Goal: Task Accomplishment & Management: Manage account settings

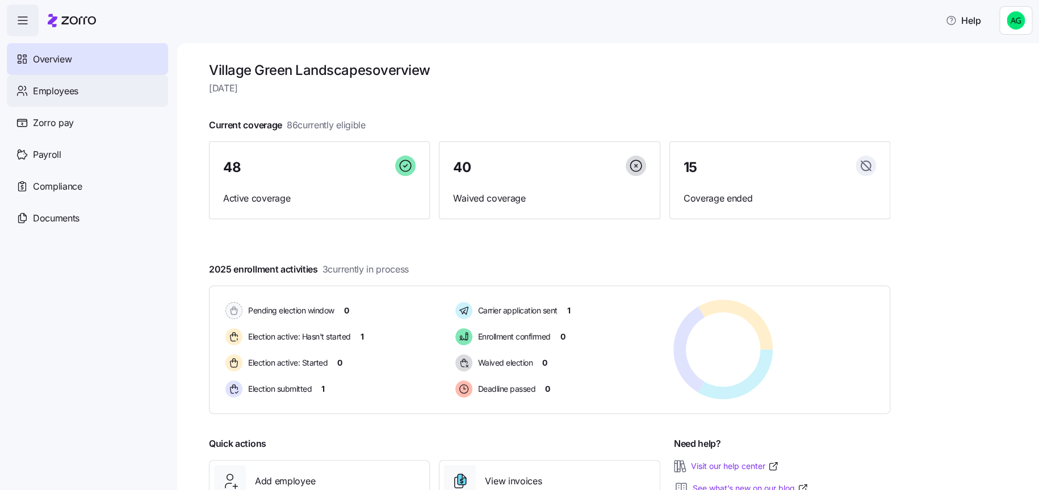
click at [68, 92] on span "Employees" at bounding box center [55, 91] width 45 height 14
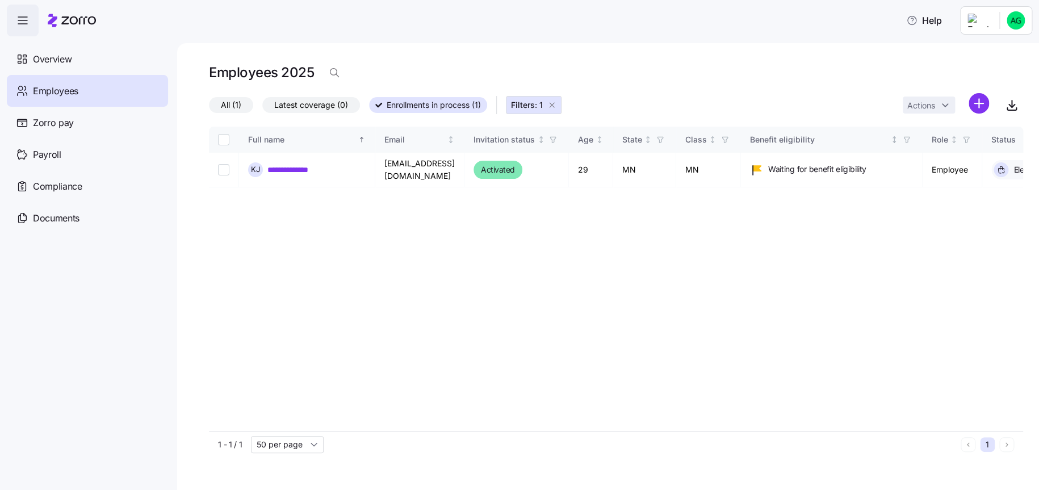
click at [552, 103] on icon "button" at bounding box center [551, 104] width 9 height 9
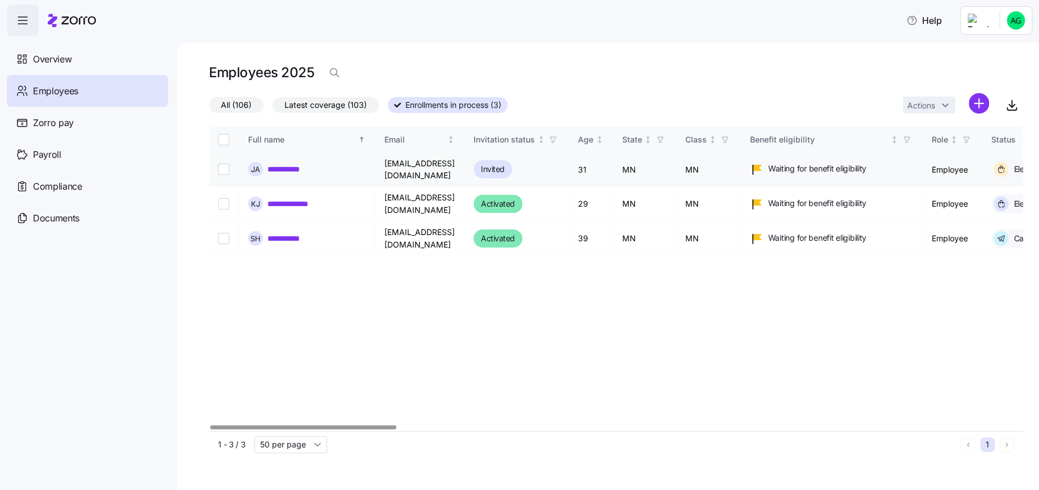
click at [299, 169] on link "**********" at bounding box center [290, 168] width 47 height 11
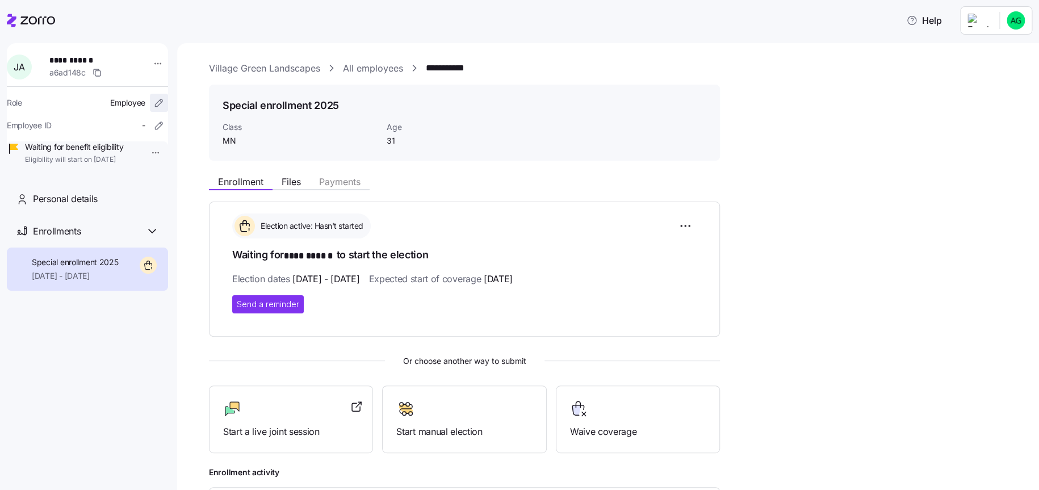
click at [153, 100] on icon "button" at bounding box center [158, 102] width 11 height 11
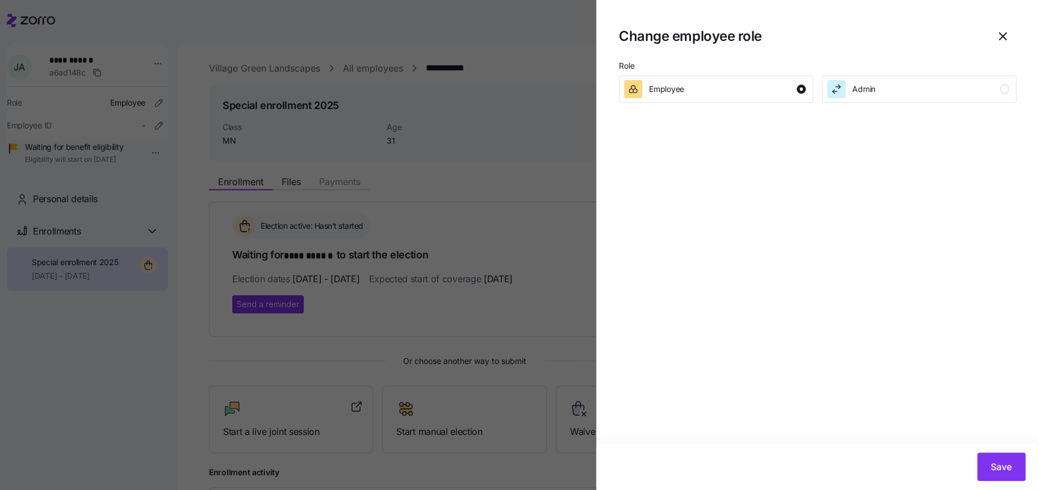
click at [159, 66] on div at bounding box center [519, 245] width 1039 height 490
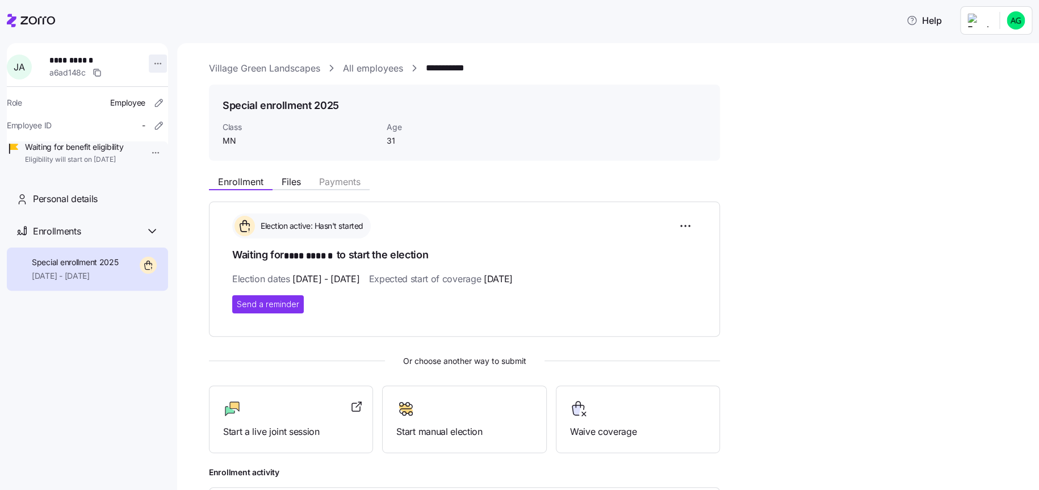
click at [148, 61] on html "**********" at bounding box center [519, 241] width 1039 height 483
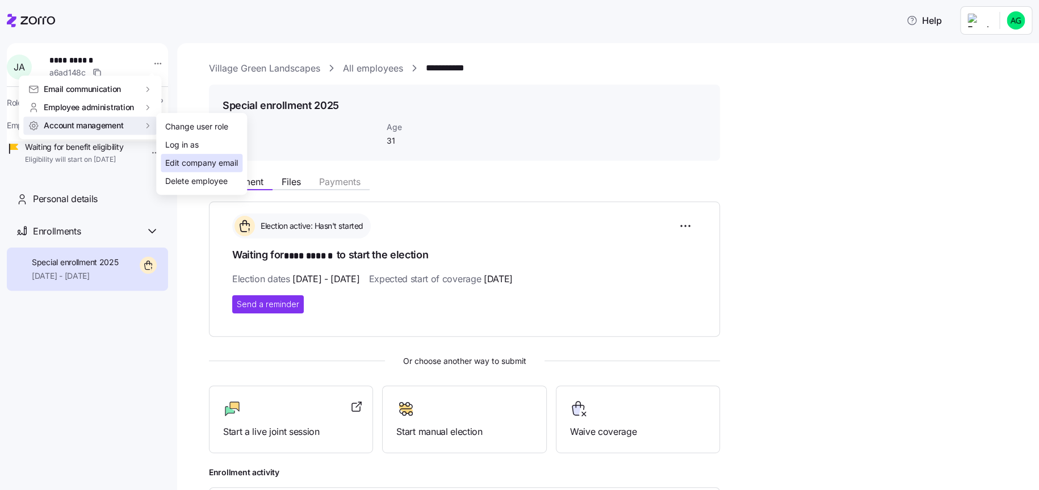
click at [195, 161] on div "Edit company email" at bounding box center [201, 163] width 73 height 12
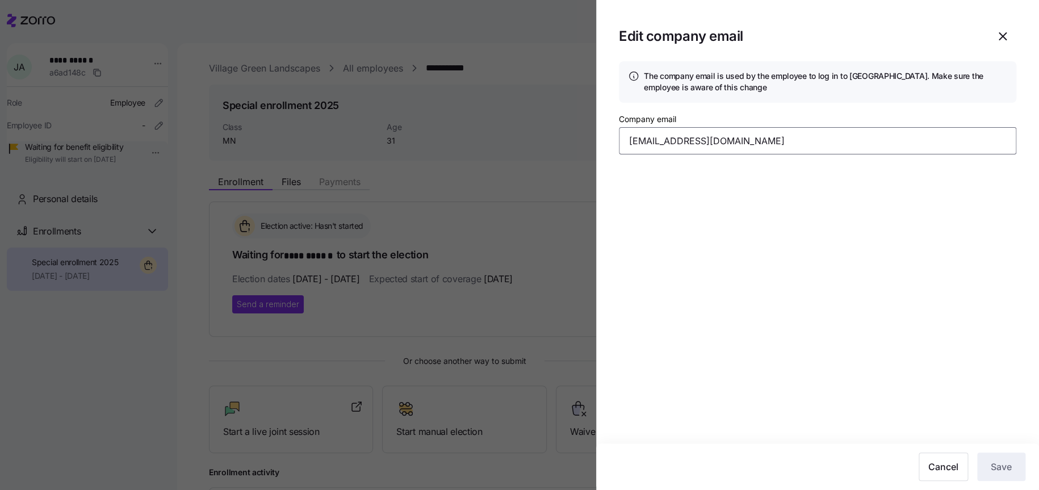
drag, startPoint x: 709, startPoint y: 145, endPoint x: 817, endPoint y: 144, distance: 108.4
click at [817, 144] on input "rarenas@villagegegreenlandscapes.com" at bounding box center [817, 140] width 397 height 27
click at [785, 201] on section "Edit company email The company email is used by the employee to log in to Zorro…" at bounding box center [817, 245] width 443 height 490
drag, startPoint x: 1000, startPoint y: 31, endPoint x: 995, endPoint y: 37, distance: 8.2
click at [1000, 31] on icon "button" at bounding box center [1002, 37] width 14 height 14
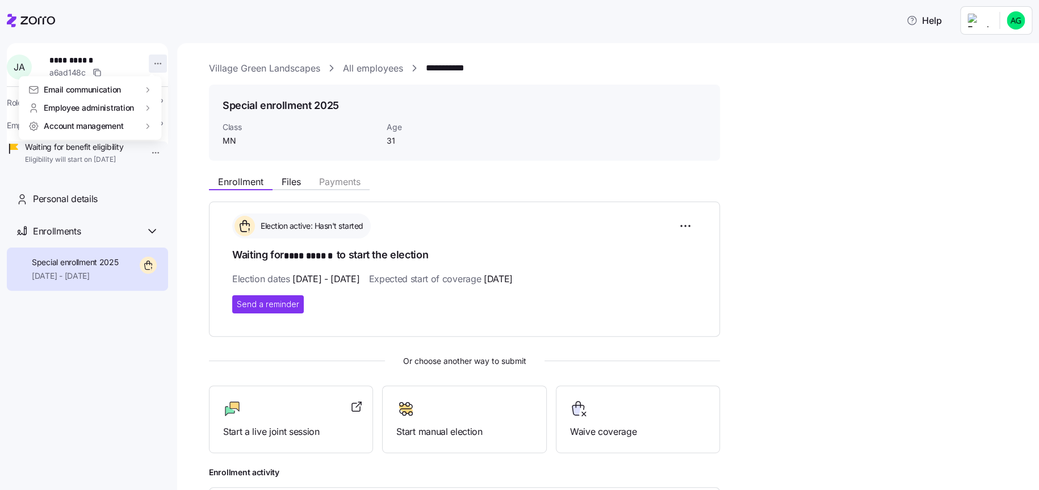
click at [149, 65] on html "**********" at bounding box center [519, 241] width 1039 height 483
click at [102, 88] on span "Email communication" at bounding box center [82, 88] width 77 height 11
click at [189, 88] on div "Account invitation" at bounding box center [198, 90] width 67 height 12
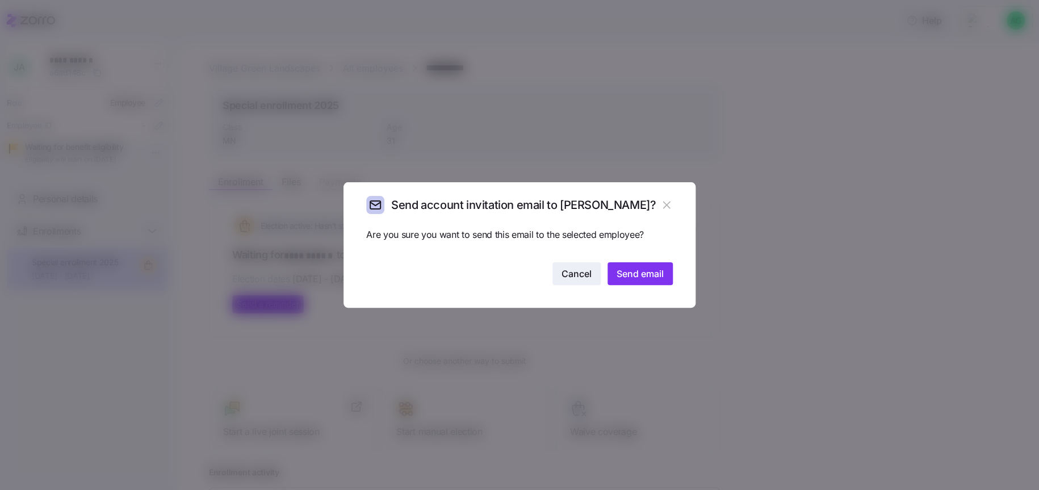
click at [581, 275] on span "Cancel" at bounding box center [576, 274] width 30 height 14
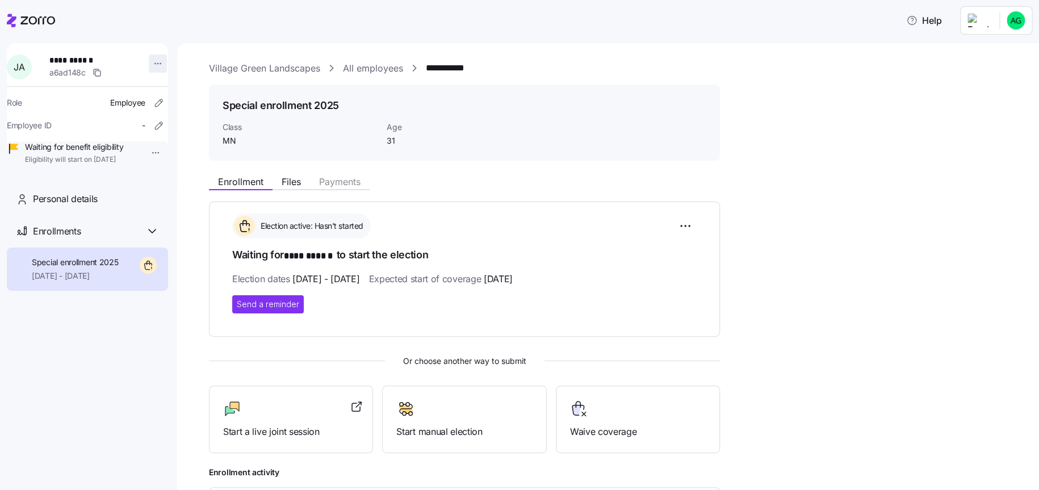
click at [149, 66] on html "**********" at bounding box center [519, 241] width 1039 height 483
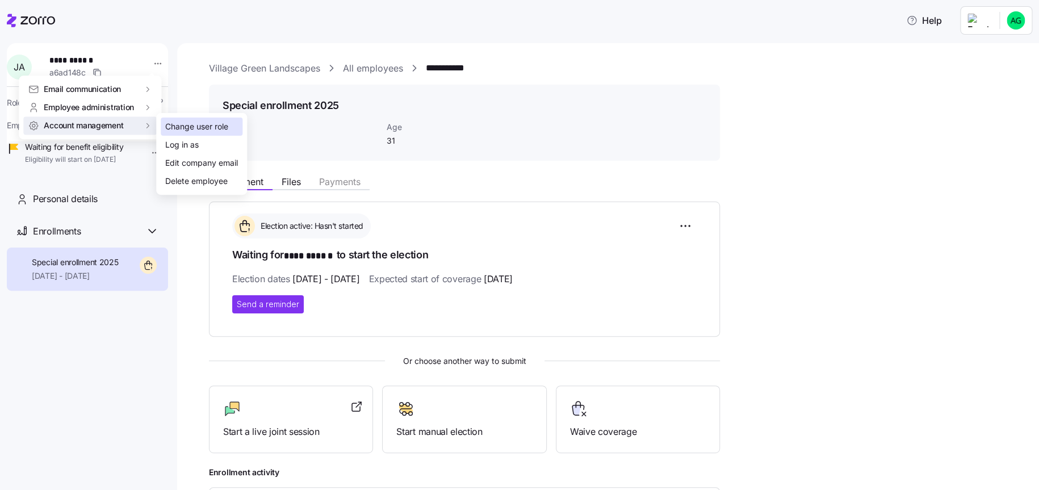
click at [203, 124] on div "Change user role" at bounding box center [196, 126] width 63 height 12
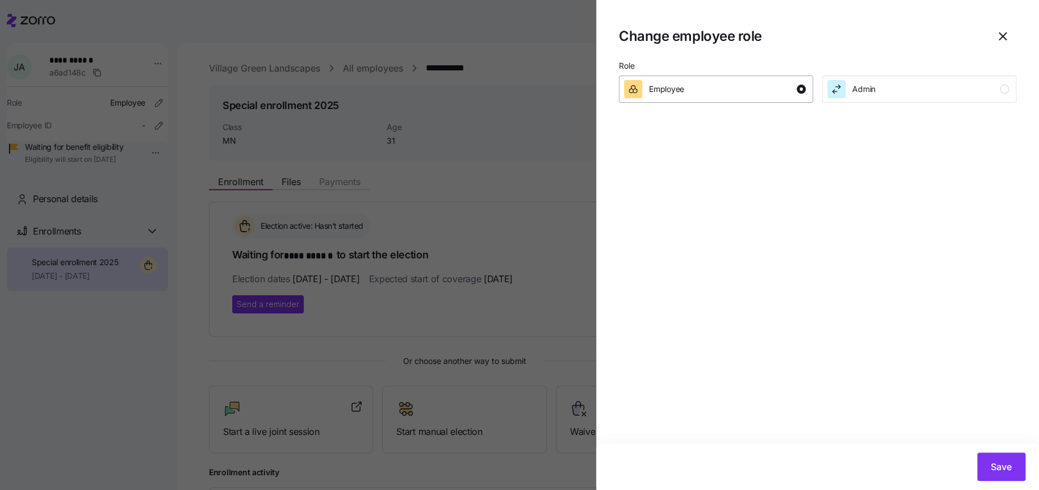
click at [680, 85] on span "Employee" at bounding box center [666, 88] width 35 height 11
click at [1004, 35] on icon "button" at bounding box center [1002, 37] width 14 height 14
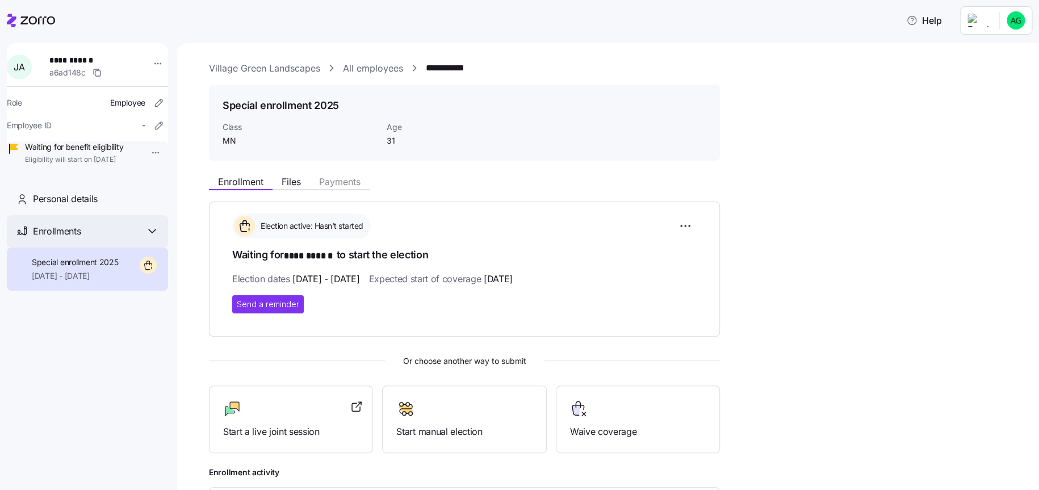
click at [57, 238] on span "Enrollments" at bounding box center [57, 231] width 48 height 14
click at [78, 206] on span "Personal details" at bounding box center [65, 199] width 65 height 14
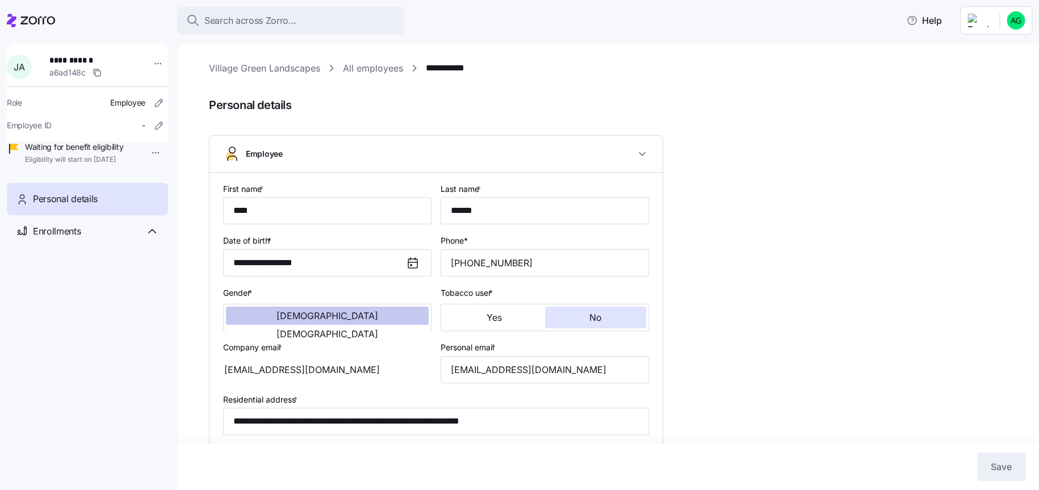
type input "MN"
drag, startPoint x: 23, startPoint y: 20, endPoint x: 46, endPoint y: 40, distance: 30.6
click at [23, 20] on icon at bounding box center [31, 21] width 48 height 14
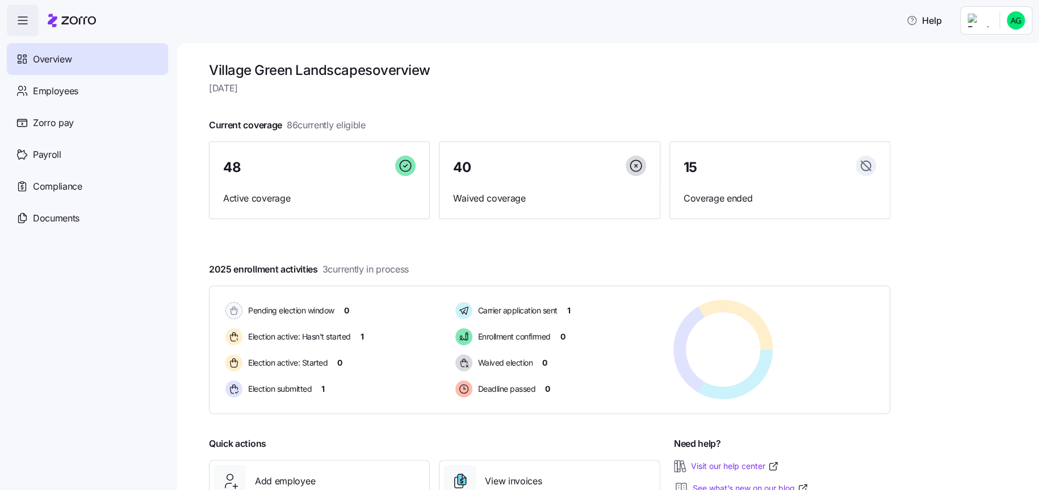
click at [454, 254] on div at bounding box center [549, 251] width 681 height 18
click at [573, 81] on span "Thursday, October 9" at bounding box center [549, 88] width 681 height 14
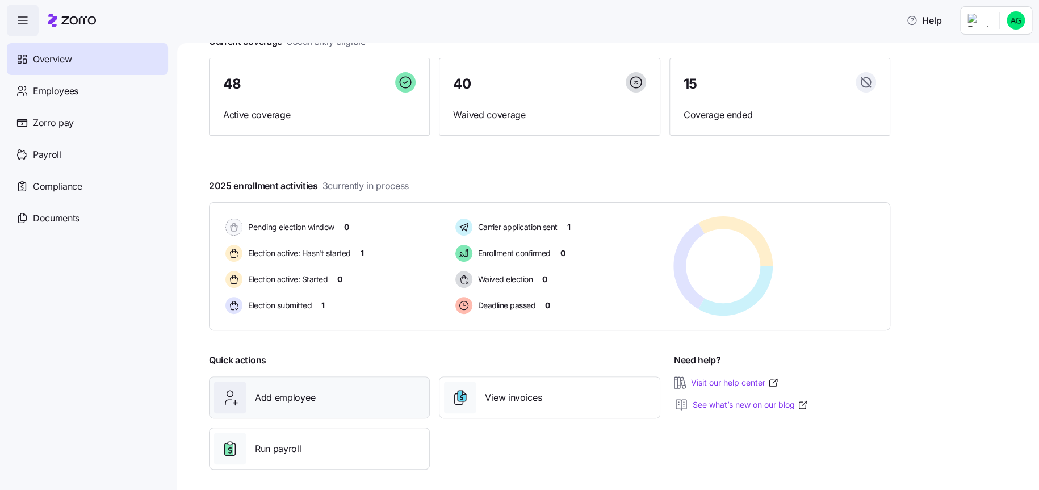
scroll to position [90, 0]
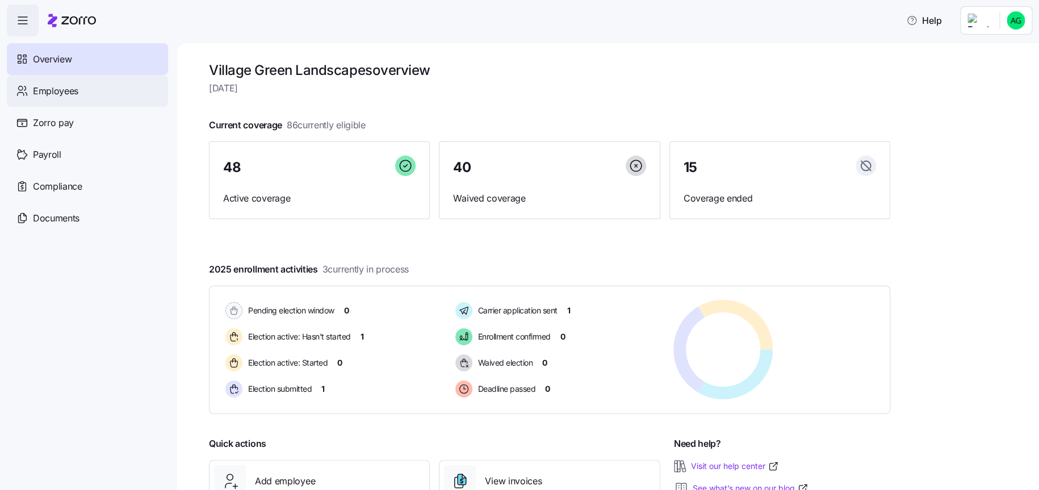
click at [61, 87] on span "Employees" at bounding box center [55, 91] width 45 height 14
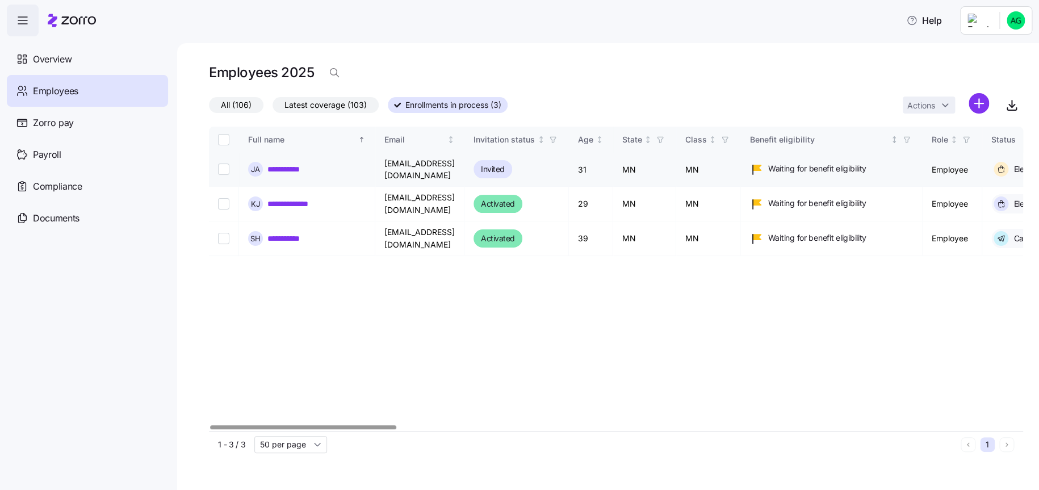
click at [279, 166] on link "**********" at bounding box center [290, 168] width 47 height 11
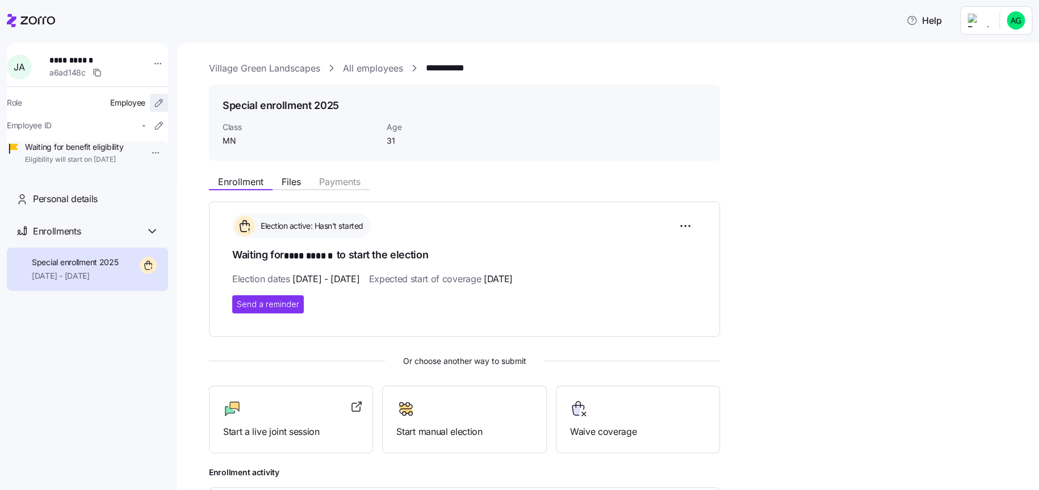
click at [153, 102] on icon "button" at bounding box center [158, 102] width 11 height 11
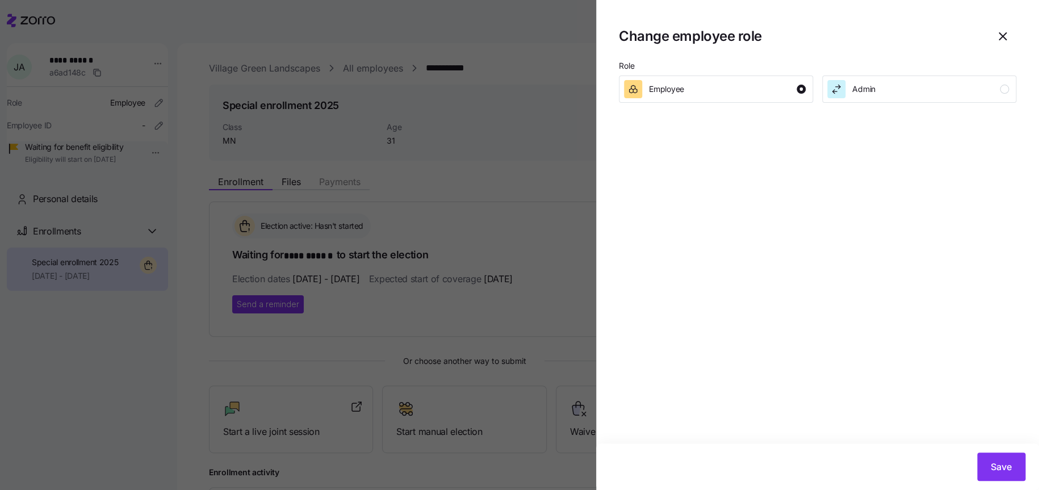
drag, startPoint x: 999, startPoint y: 37, endPoint x: 995, endPoint y: 43, distance: 6.6
click at [999, 37] on icon "button" at bounding box center [1002, 37] width 14 height 14
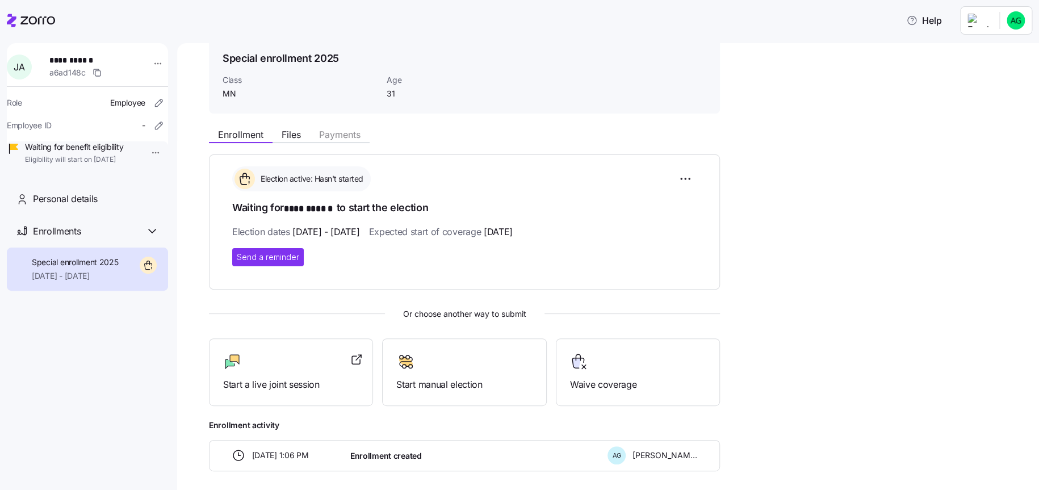
scroll to position [94, 0]
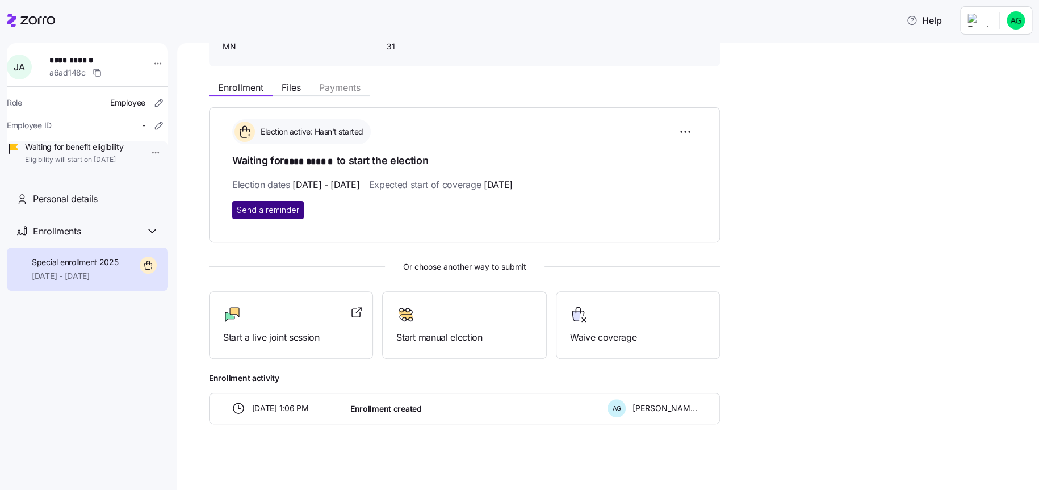
click at [261, 208] on span "Send a reminder" at bounding box center [268, 209] width 62 height 11
